Goal: Obtain resource: Download file/media

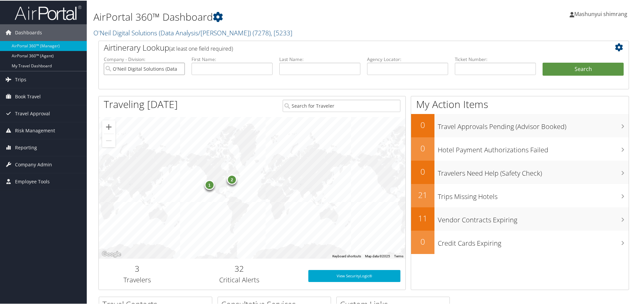
click at [180, 68] on input "O'Neil Digital Solutions (Data Analysis/[PERSON_NAME])" at bounding box center [144, 68] width 81 height 12
click at [404, 73] on input "text" at bounding box center [407, 68] width 81 height 12
paste input "DL8DBW"
type input "DL8DBW"
click at [586, 70] on button "Search" at bounding box center [583, 68] width 81 height 13
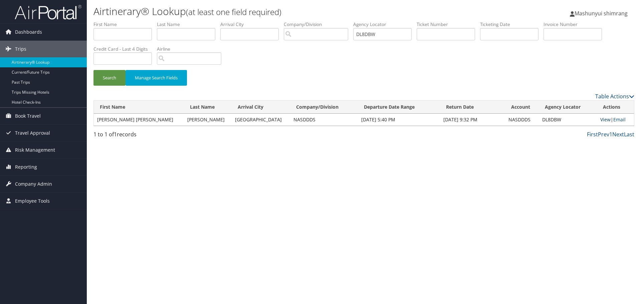
click at [602, 118] on link "View" at bounding box center [605, 120] width 10 height 6
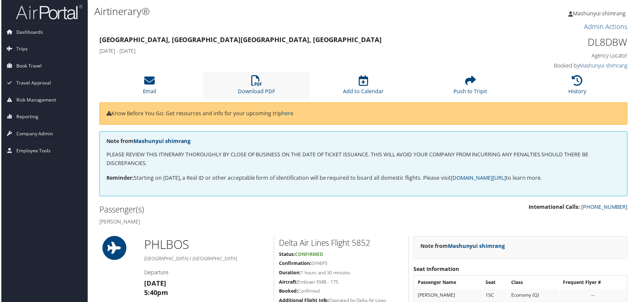
click at [248, 97] on li "Download PDF" at bounding box center [257, 85] width 108 height 27
